Goal: Task Accomplishment & Management: Manage account settings

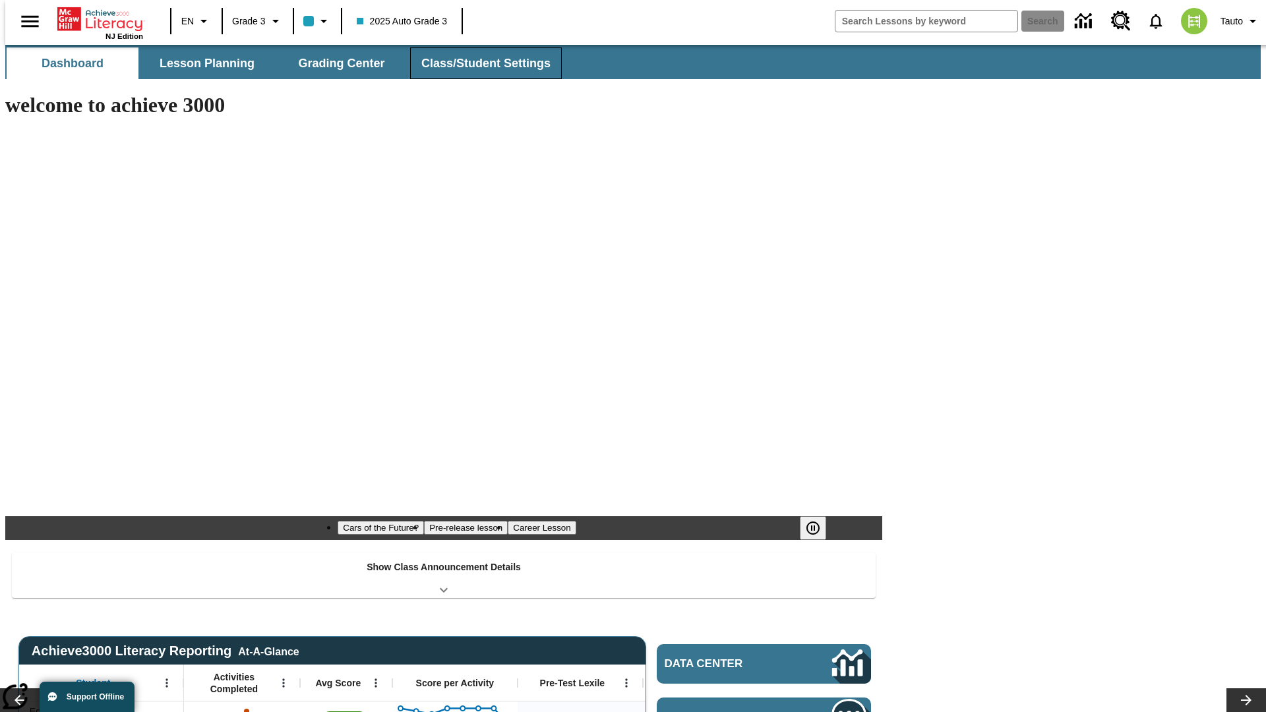
click at [479, 63] on span "Class/Student Settings" at bounding box center [485, 63] width 129 height 15
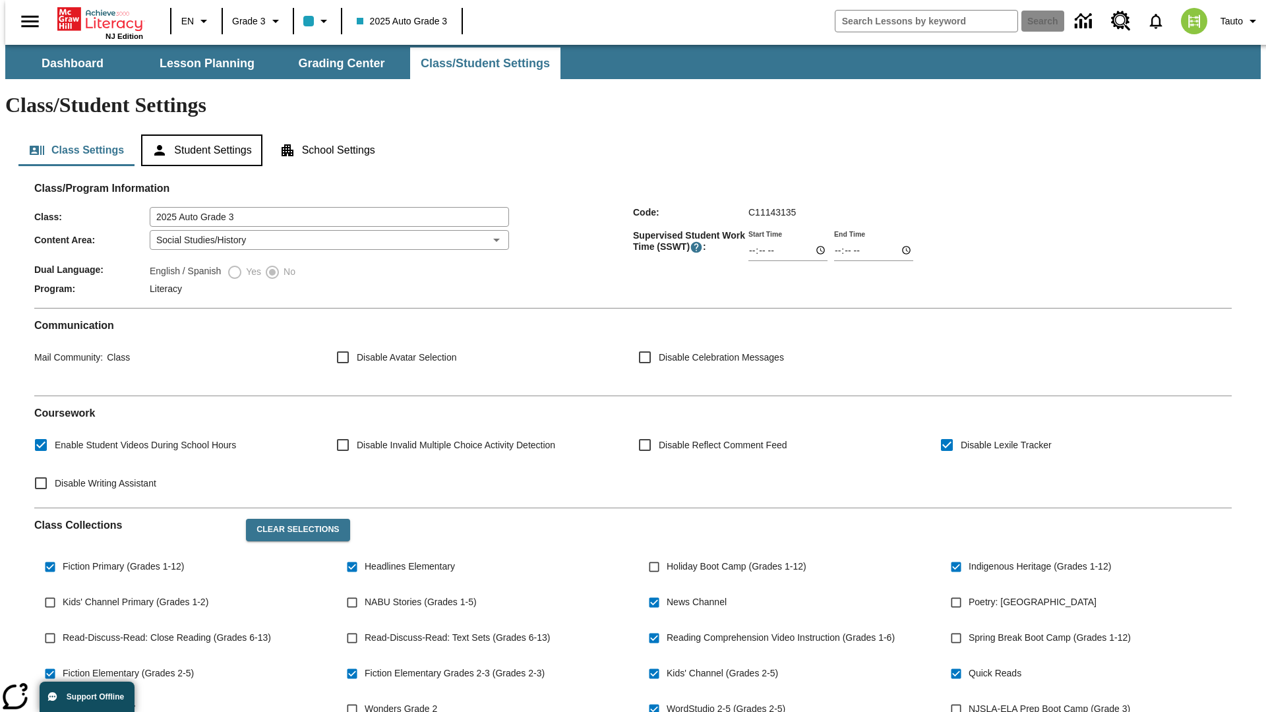
click at [198, 134] on button "Student Settings" at bounding box center [201, 150] width 121 height 32
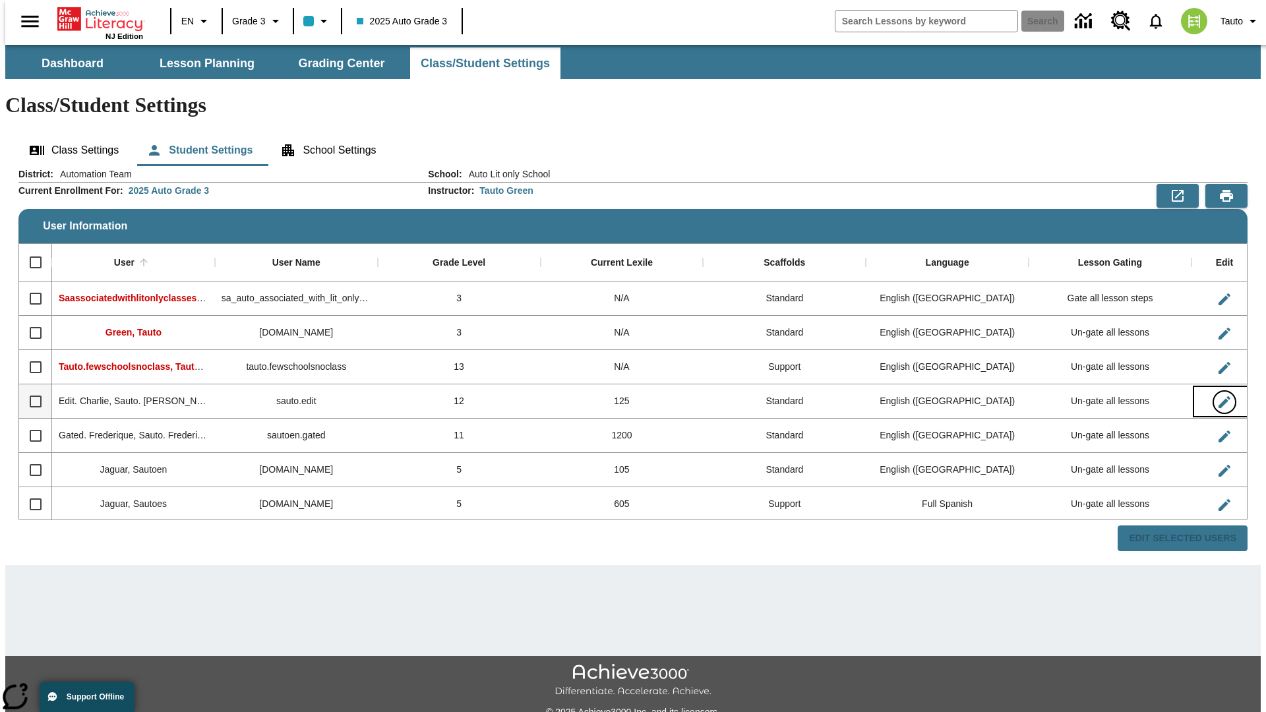
click at [1218, 396] on icon "Edit User" at bounding box center [1224, 402] width 12 height 12
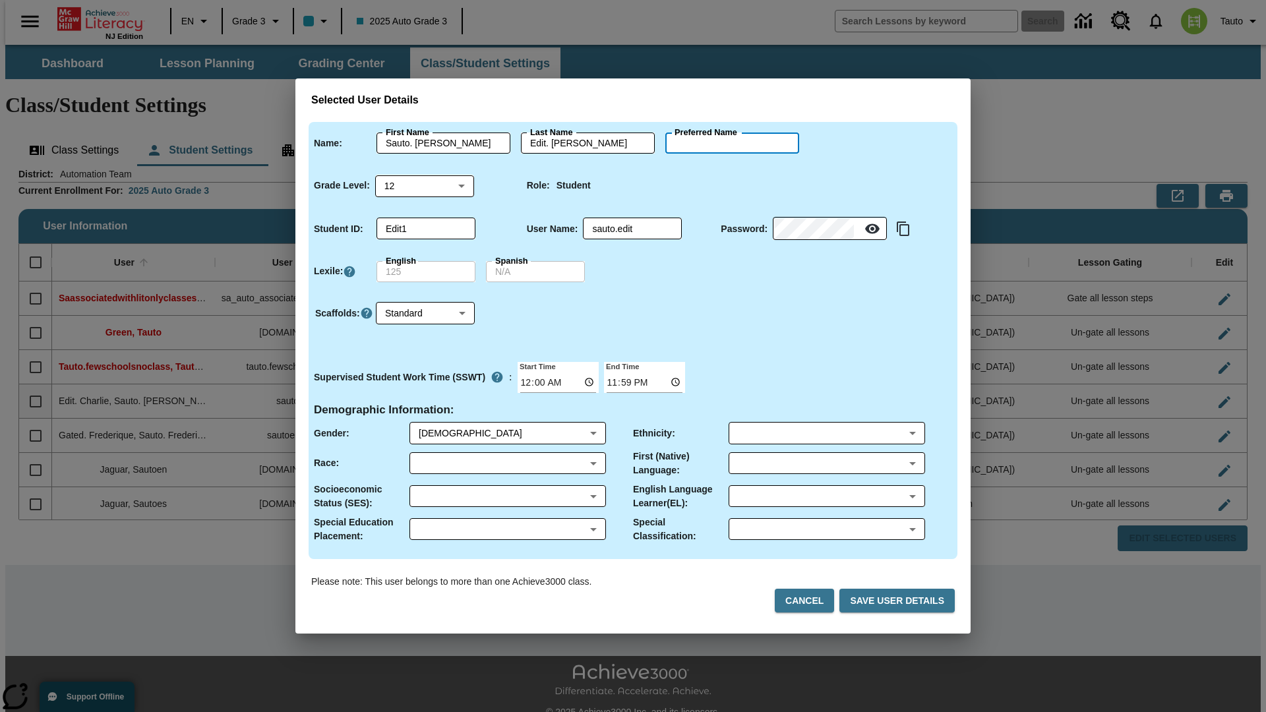
type input "Daisy"
click at [809, 601] on button "Cancel" at bounding box center [804, 601] width 59 height 24
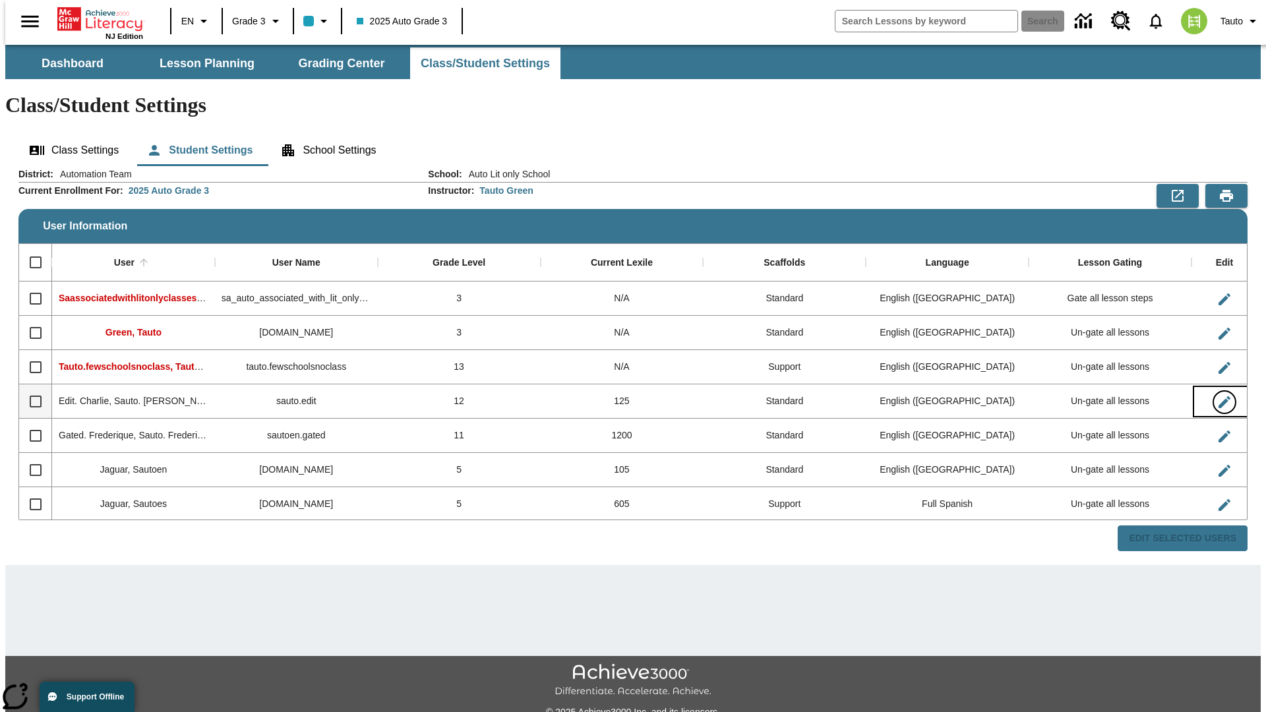
click at [1218, 396] on icon "Edit User" at bounding box center [1224, 402] width 12 height 12
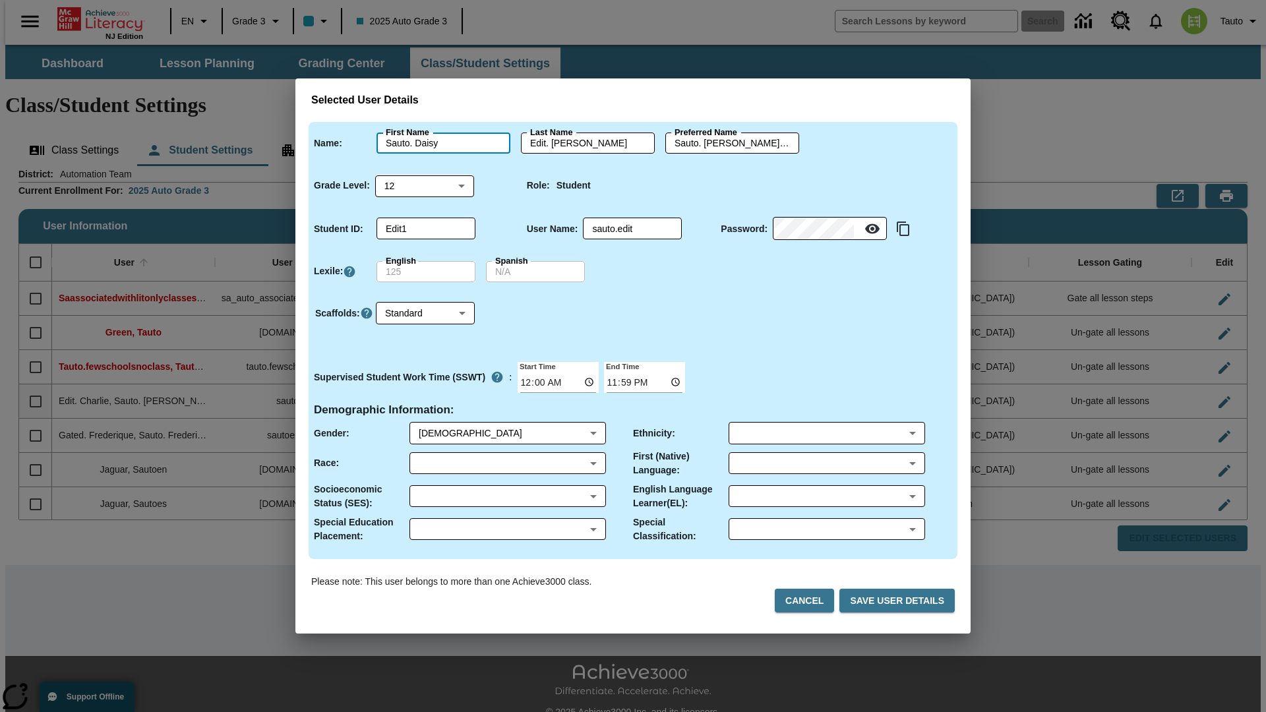
type input "Sauto. Daisy"
type input "Edit. Daisy"
type input "Sauto. Daisy.Edit. Daisy"
click at [425, 185] on body "Skip to main content NJ Edition EN Grade 3 2025 Auto Grade 3 Search 0 Tauto Das…" at bounding box center [632, 393] width 1255 height 696
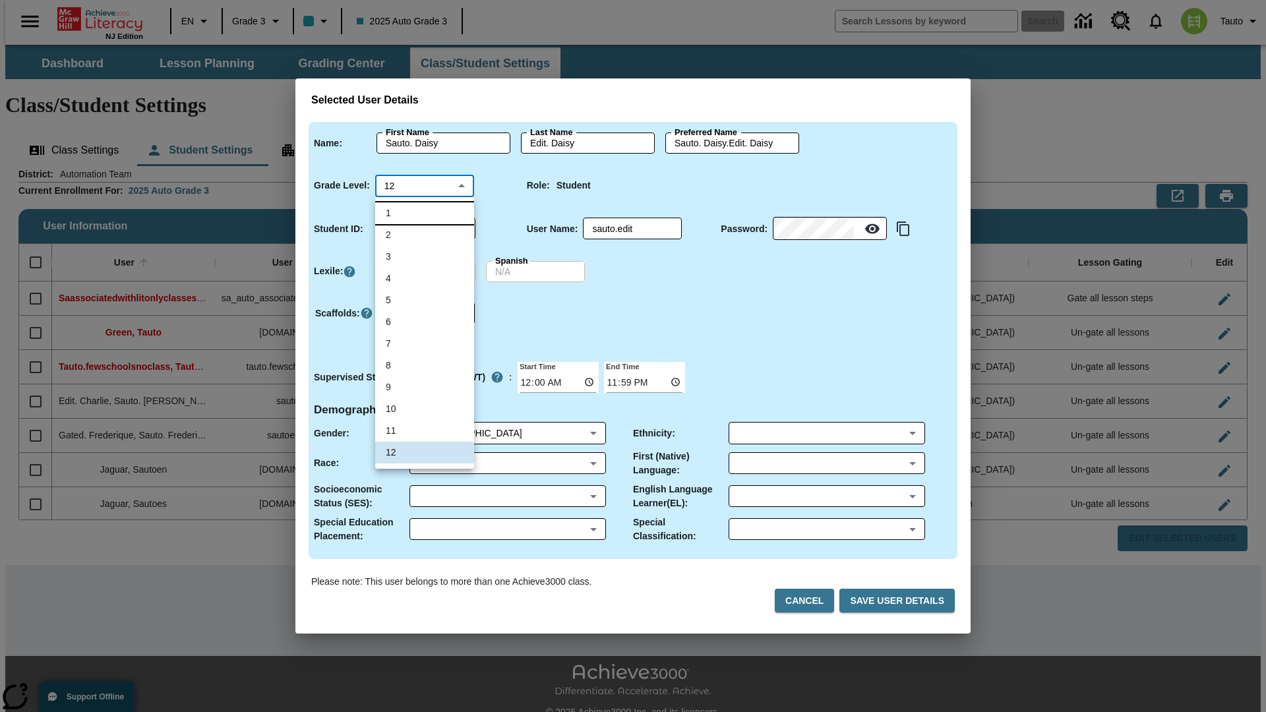
click at [425, 213] on li "1" at bounding box center [424, 213] width 99 height 22
type input "1"
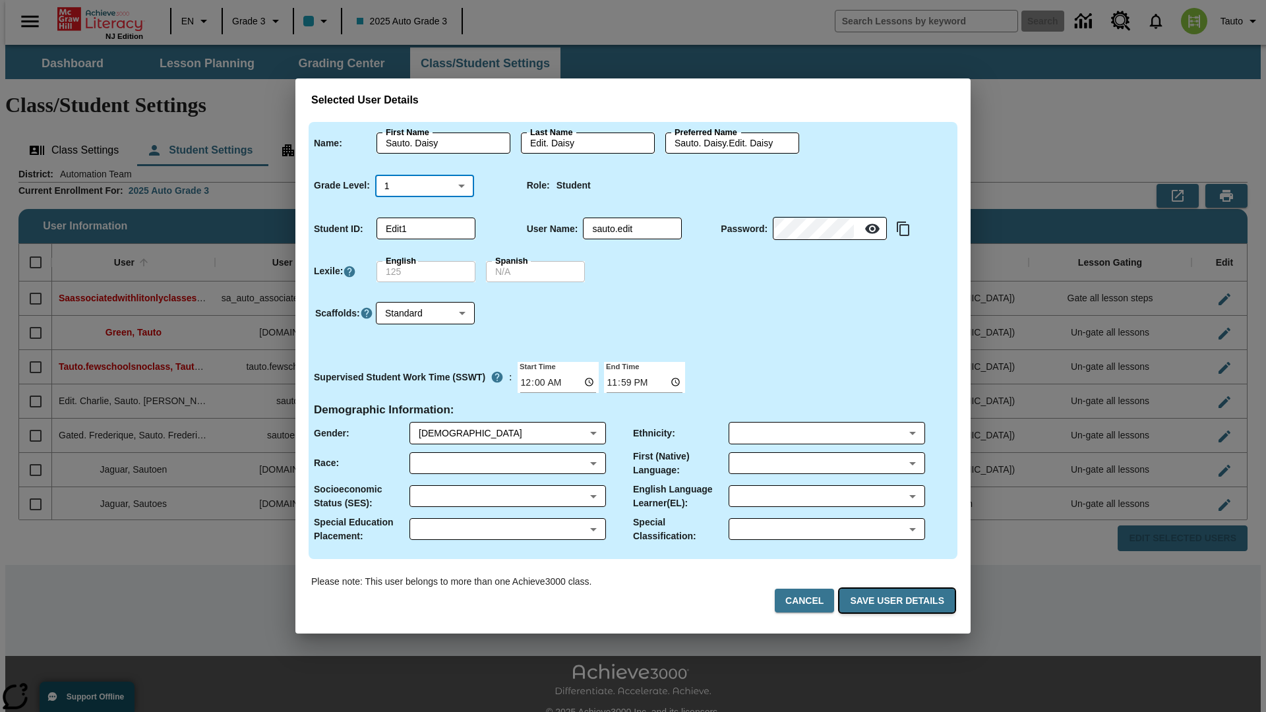
click at [899, 601] on button "Save User Details" at bounding box center [896, 601] width 115 height 24
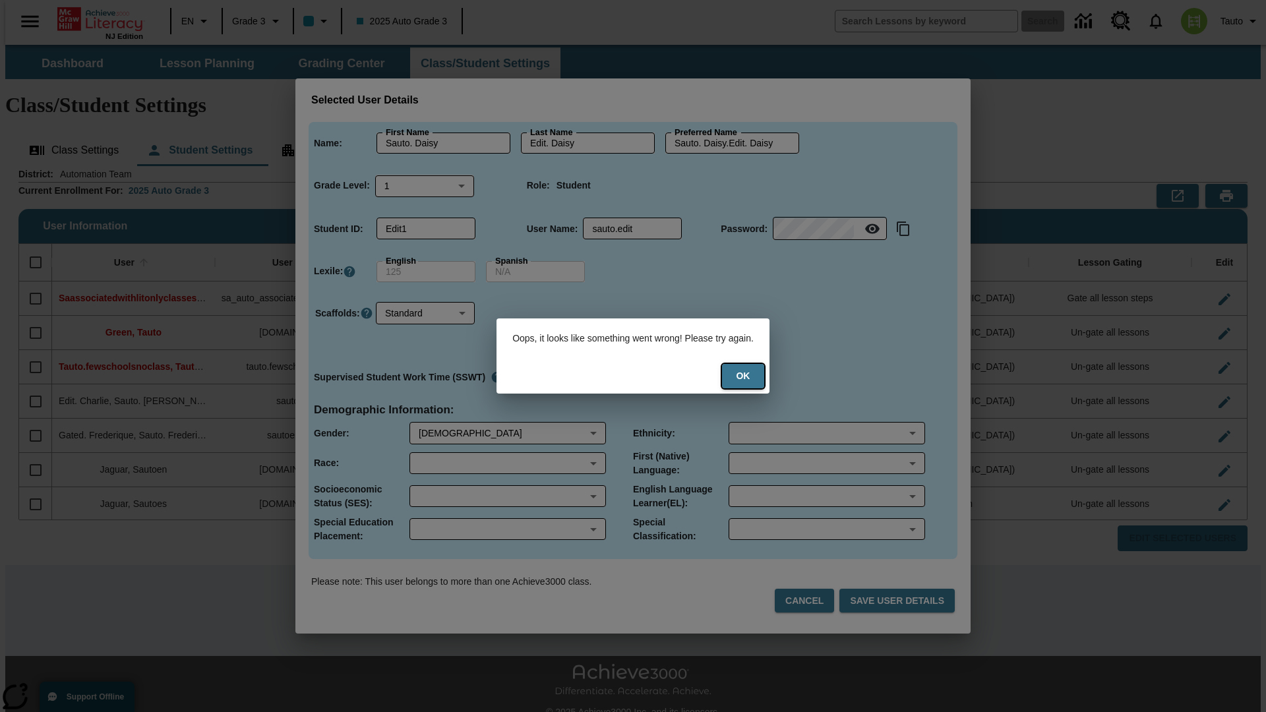
click at [751, 376] on button "Ok" at bounding box center [743, 376] width 42 height 24
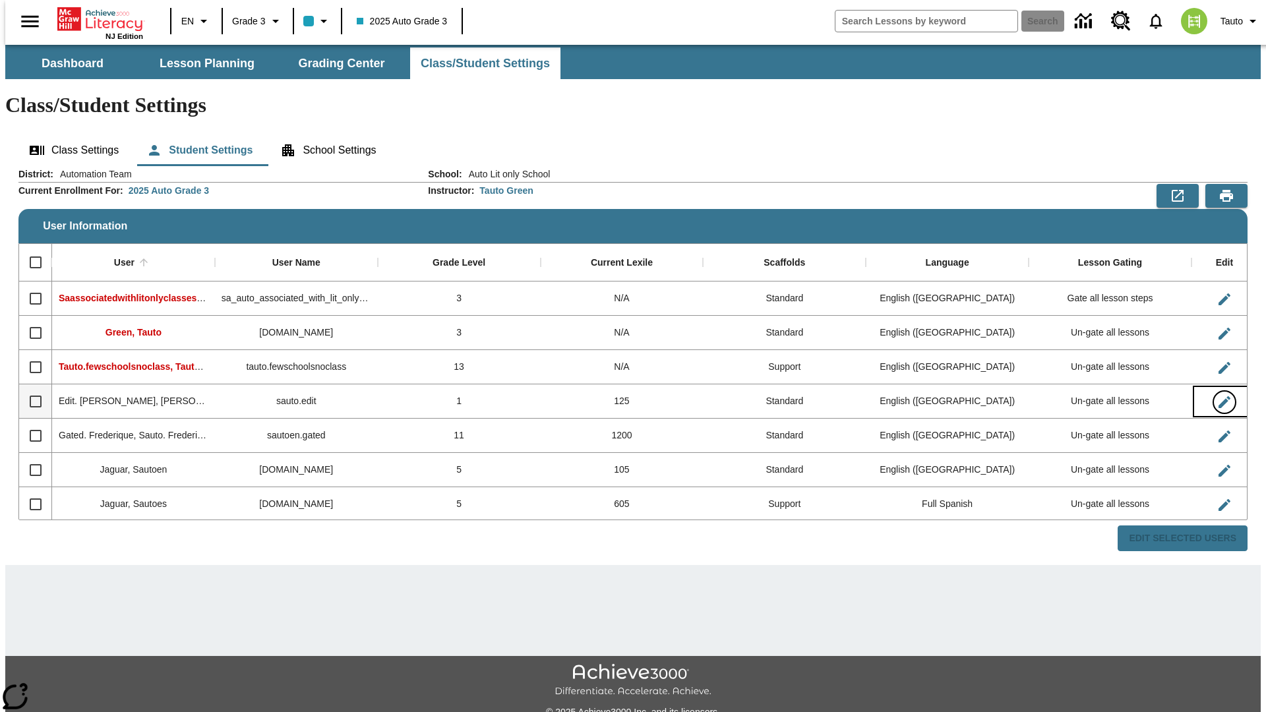
click at [1218, 396] on icon "Edit User" at bounding box center [1224, 402] width 12 height 12
